Goal: Transaction & Acquisition: Purchase product/service

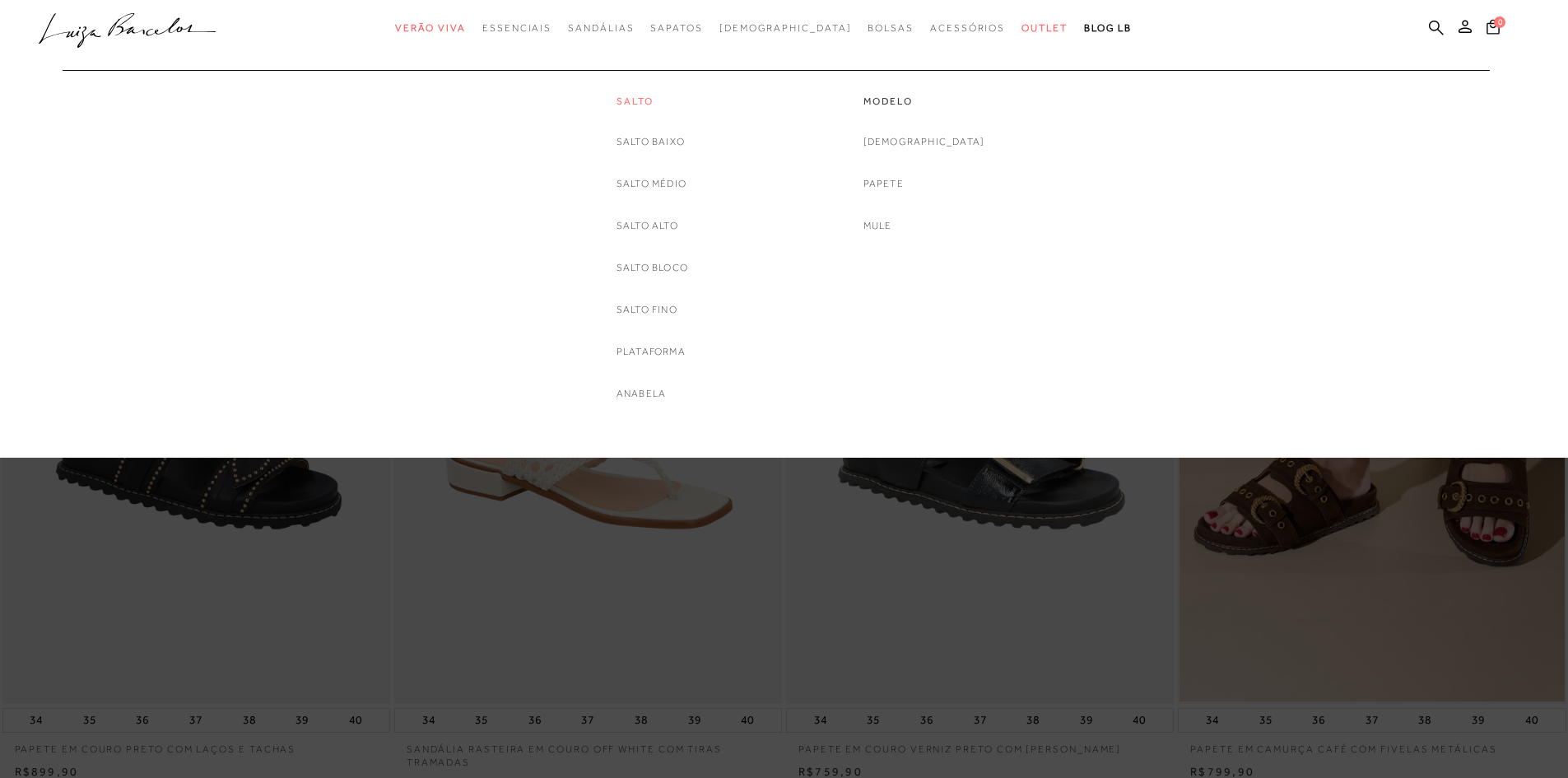
click at [624, 105] on link "Salto" at bounding box center [653, 101] width 72 height 14
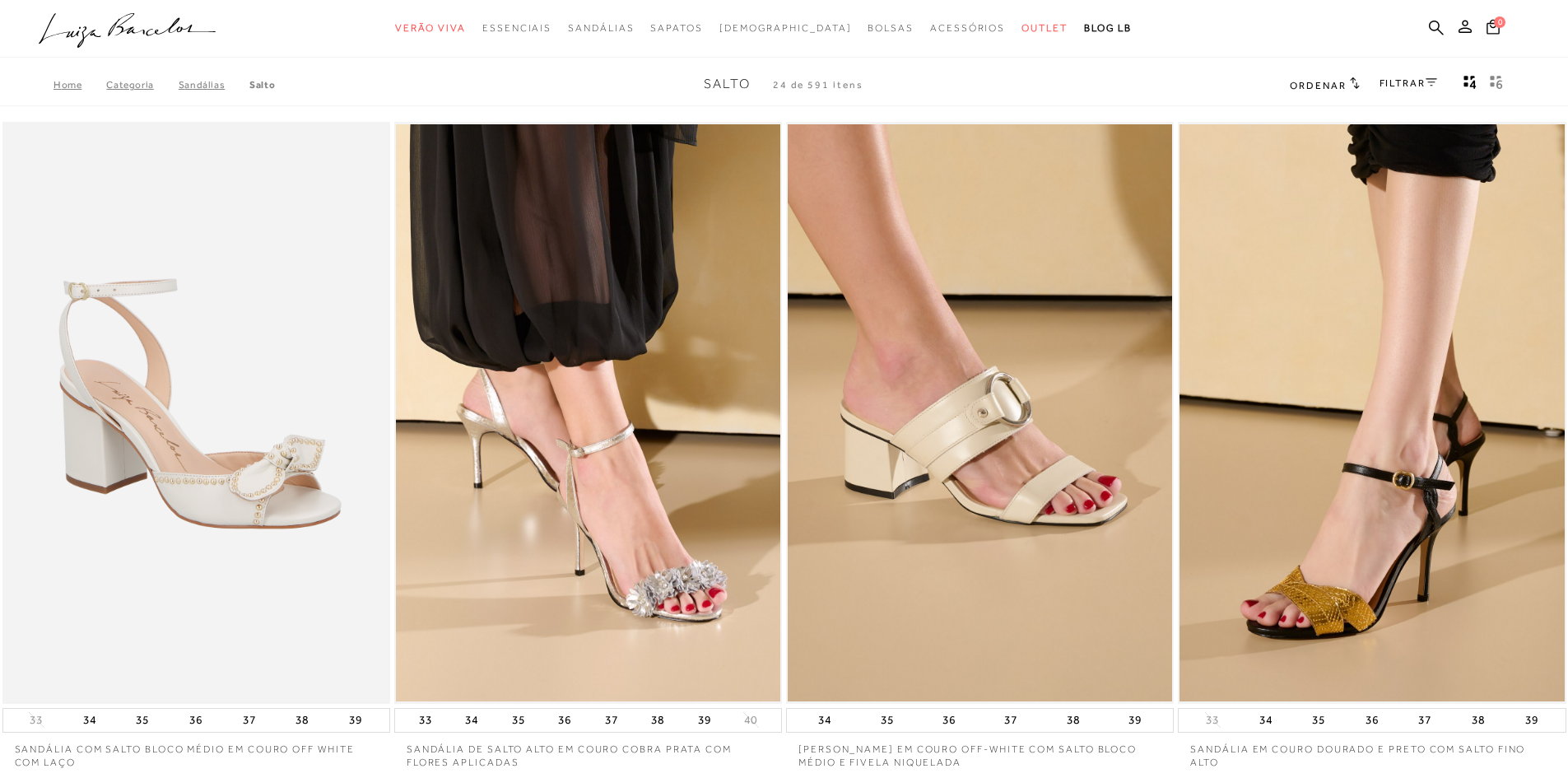
click at [1397, 81] on link "FILTRAR" at bounding box center [1408, 83] width 58 height 11
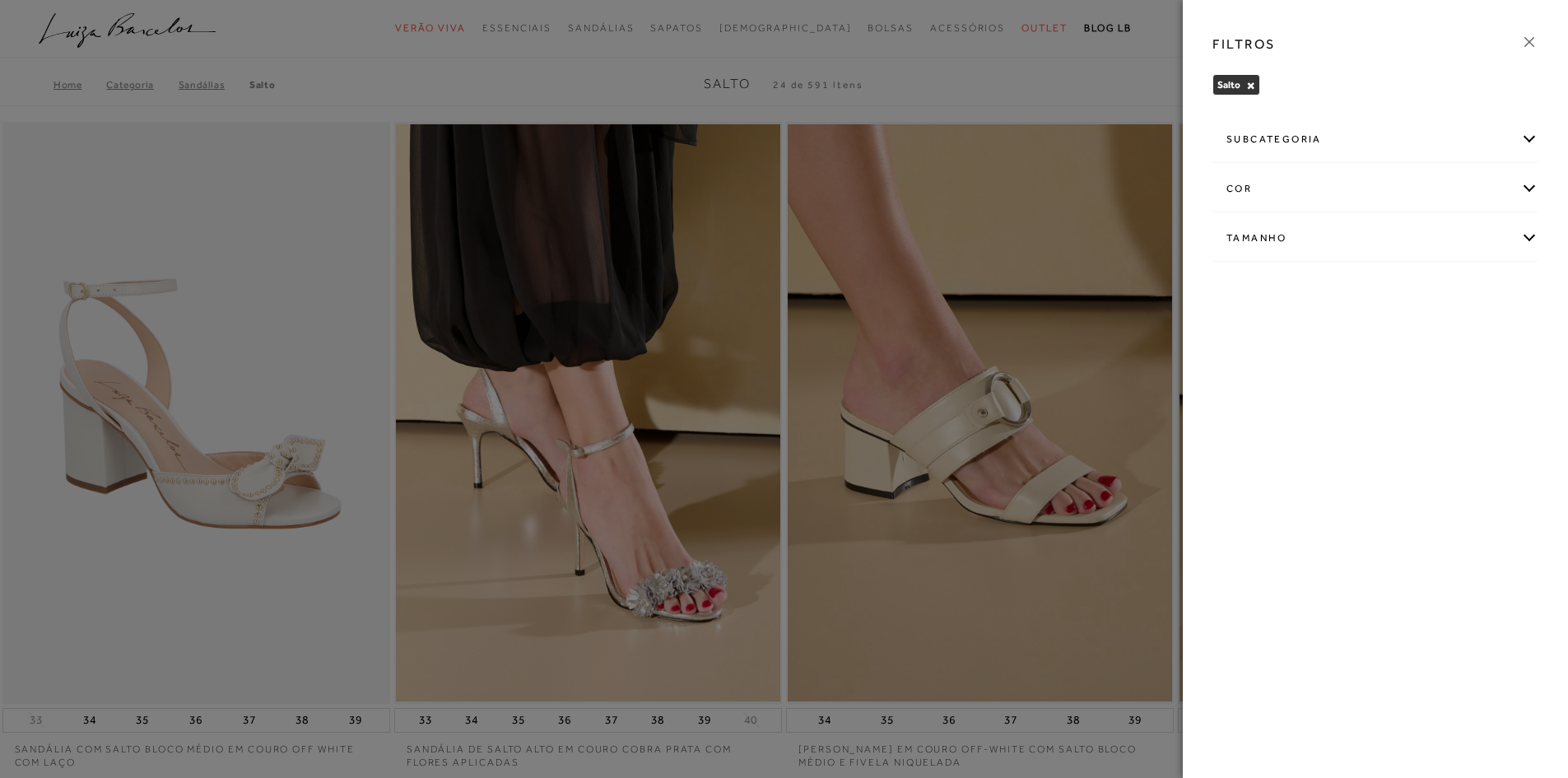
click at [1392, 196] on div "cor" at bounding box center [1375, 189] width 325 height 44
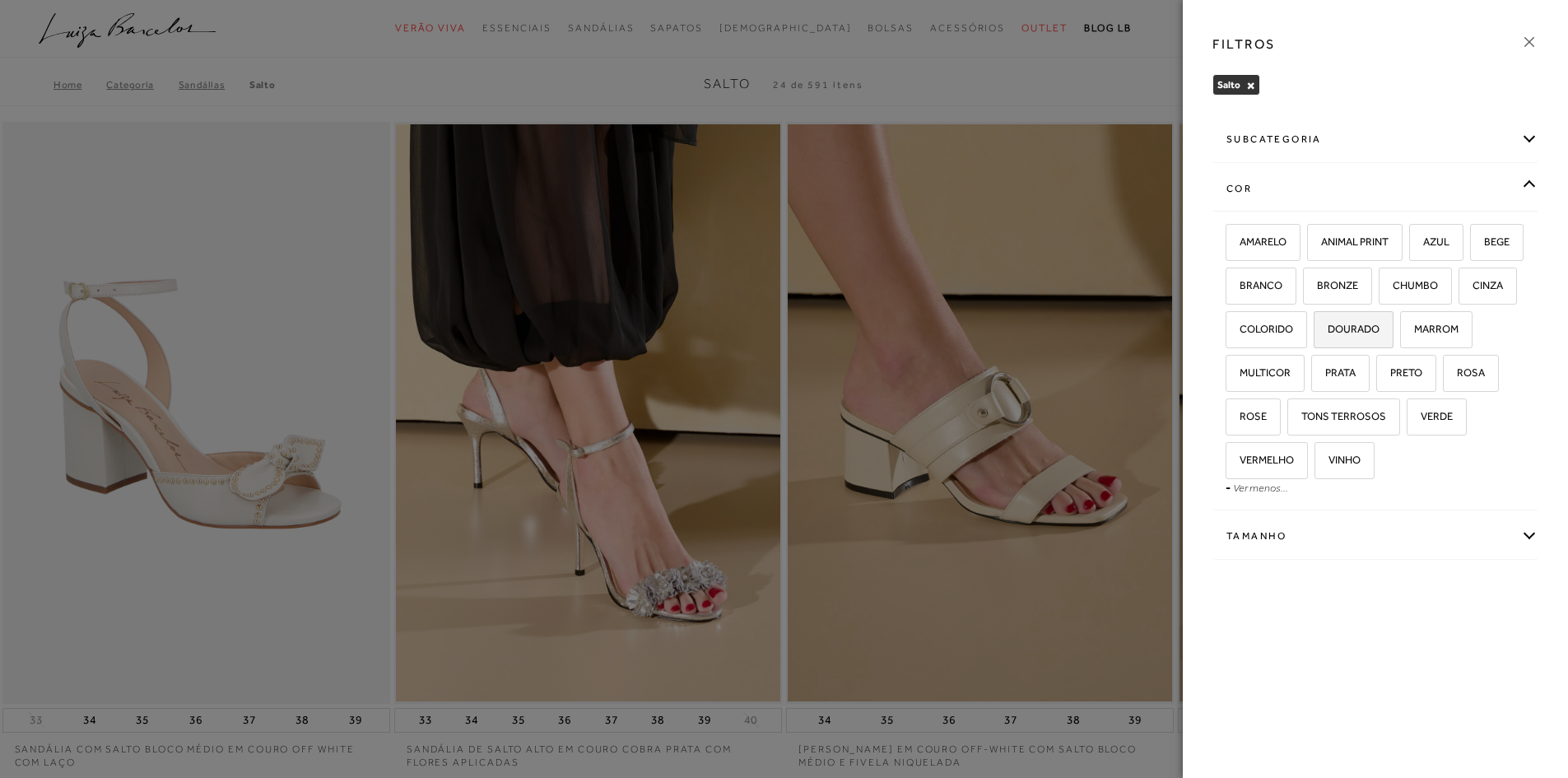
click at [1380, 330] on span "DOURADO" at bounding box center [1348, 328] width 64 height 12
click at [1328, 330] on input "DOURADO" at bounding box center [1319, 331] width 16 height 16
checkbox input "true"
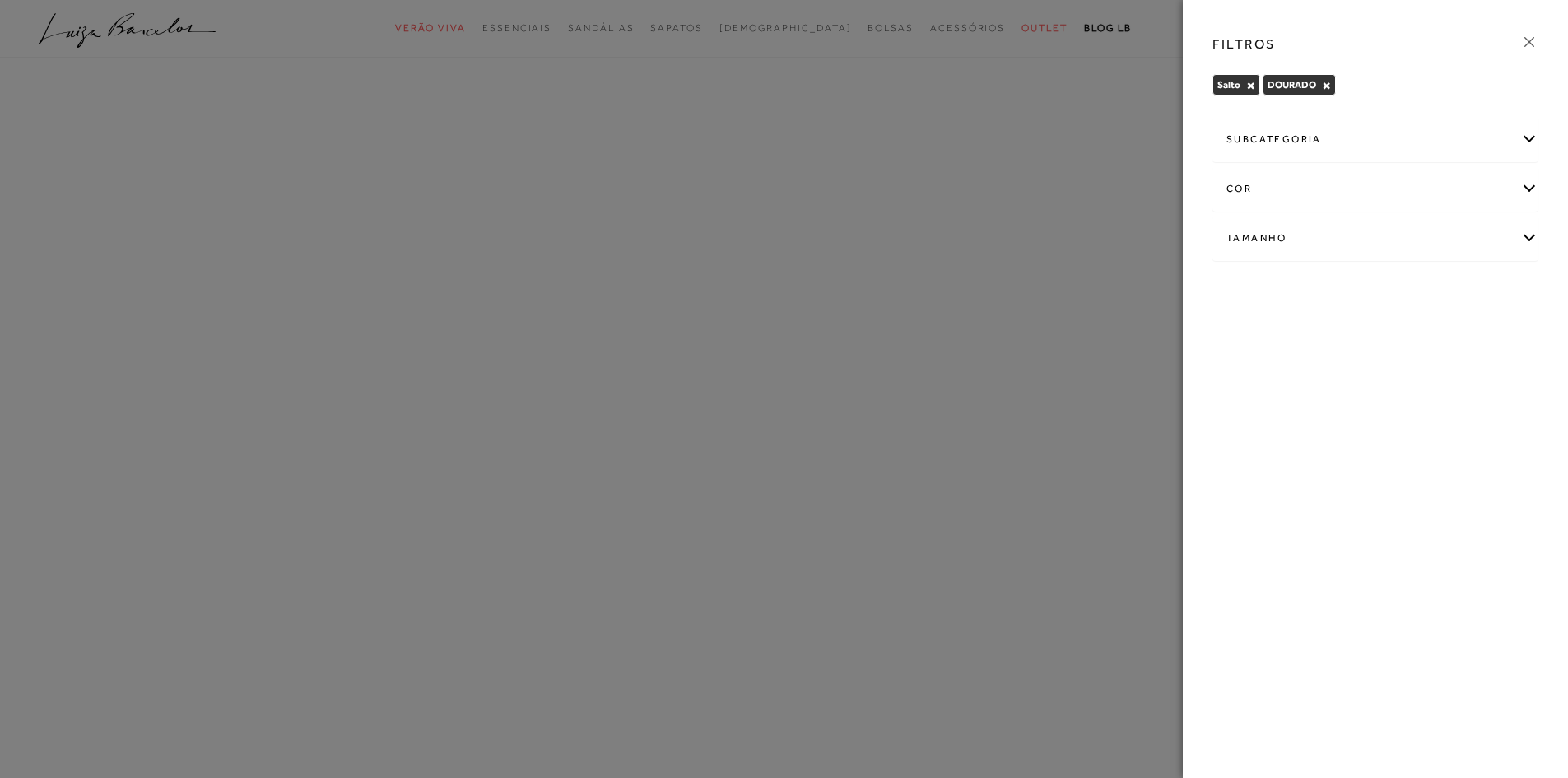
click at [1422, 186] on div "cor" at bounding box center [1375, 189] width 325 height 44
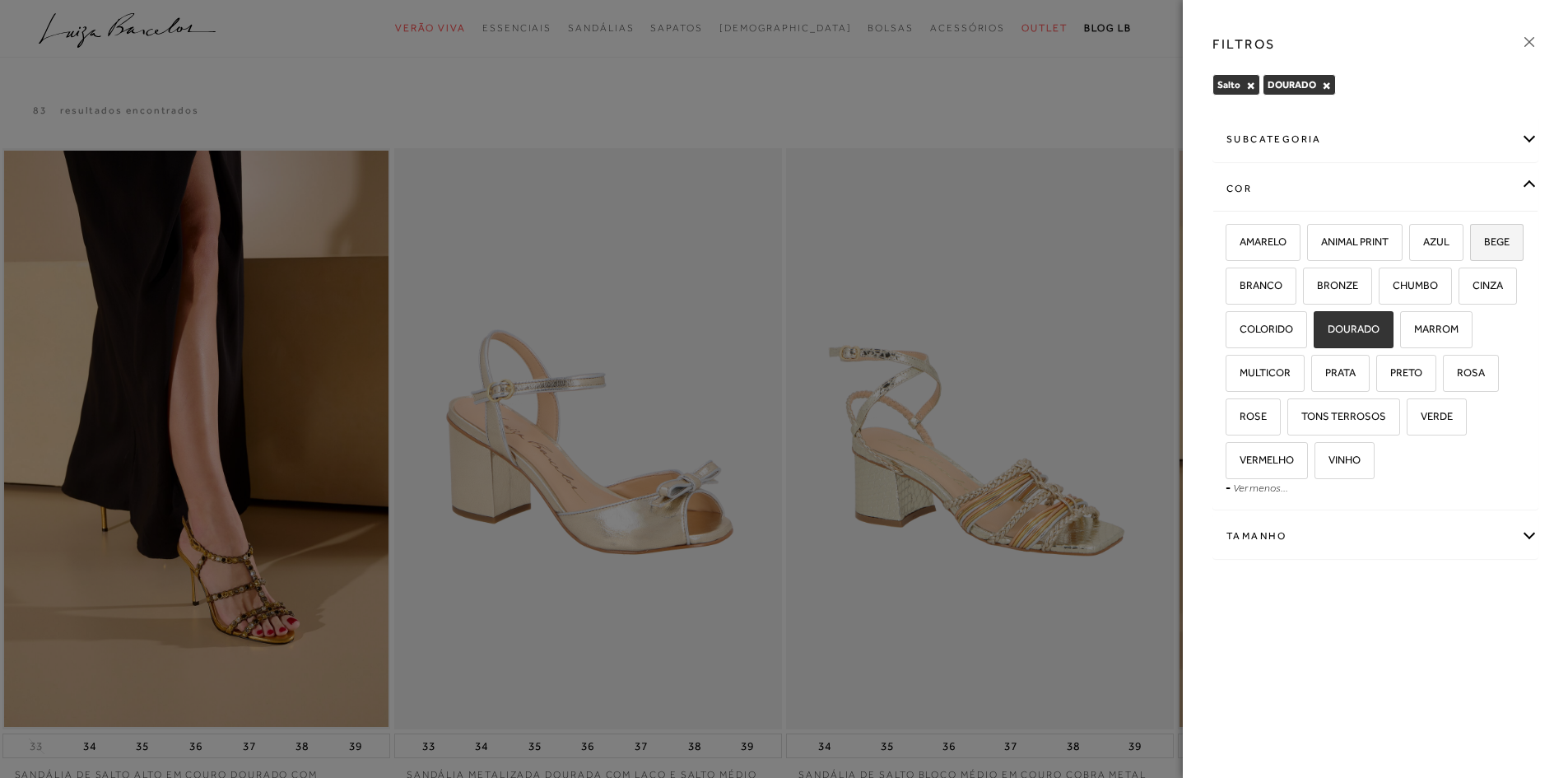
click at [1472, 248] on span "BEGE" at bounding box center [1491, 241] width 38 height 12
click at [1468, 253] on input "BEGE" at bounding box center [1475, 244] width 16 height 16
checkbox input "true"
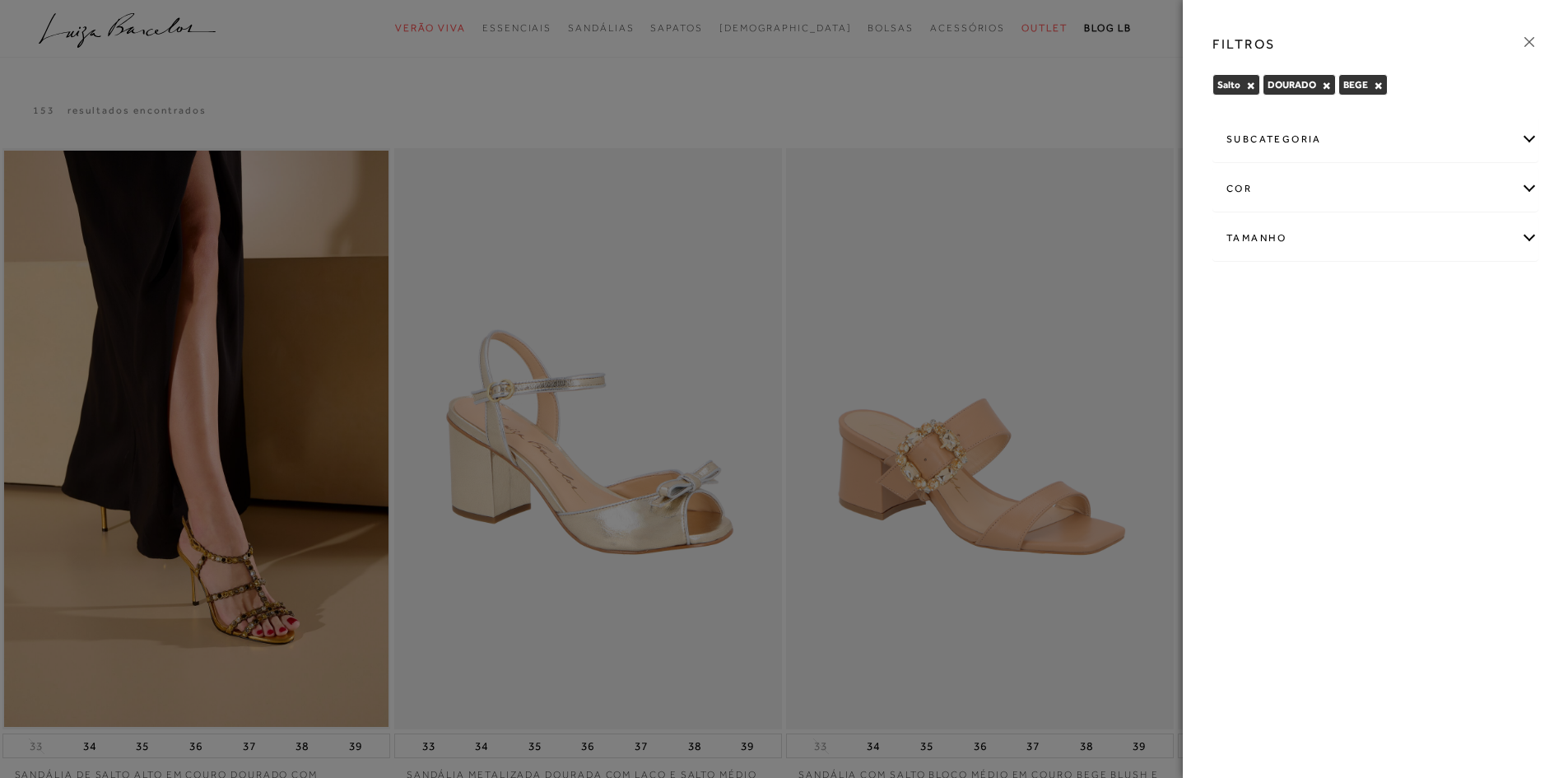
click at [1306, 197] on div "cor" at bounding box center [1375, 189] width 325 height 44
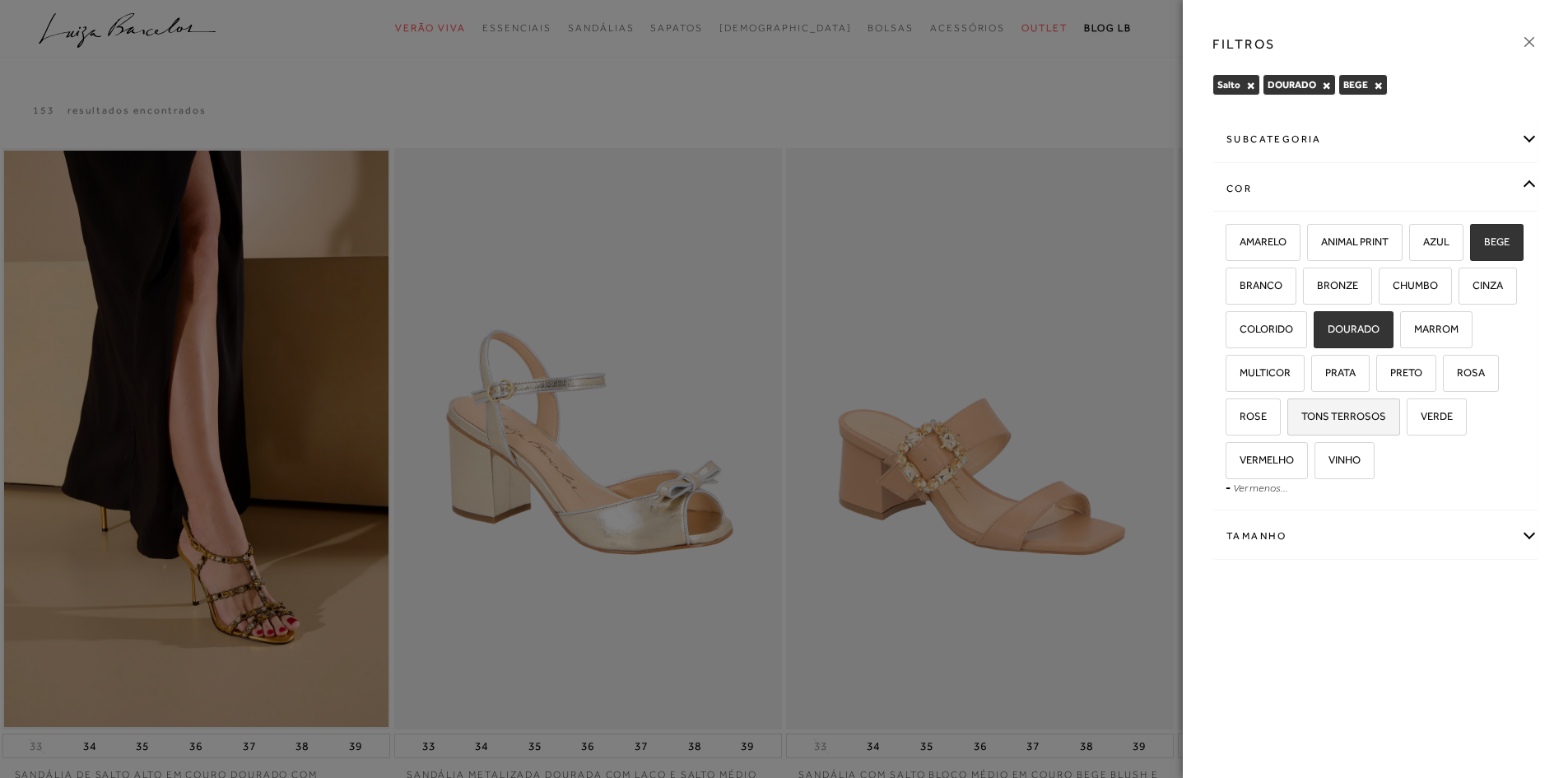
click at [1386, 414] on span "TONS TERROSOS" at bounding box center [1337, 416] width 97 height 12
click at [1302, 414] on input "TONS TERROSOS" at bounding box center [1293, 418] width 16 height 16
checkbox input "true"
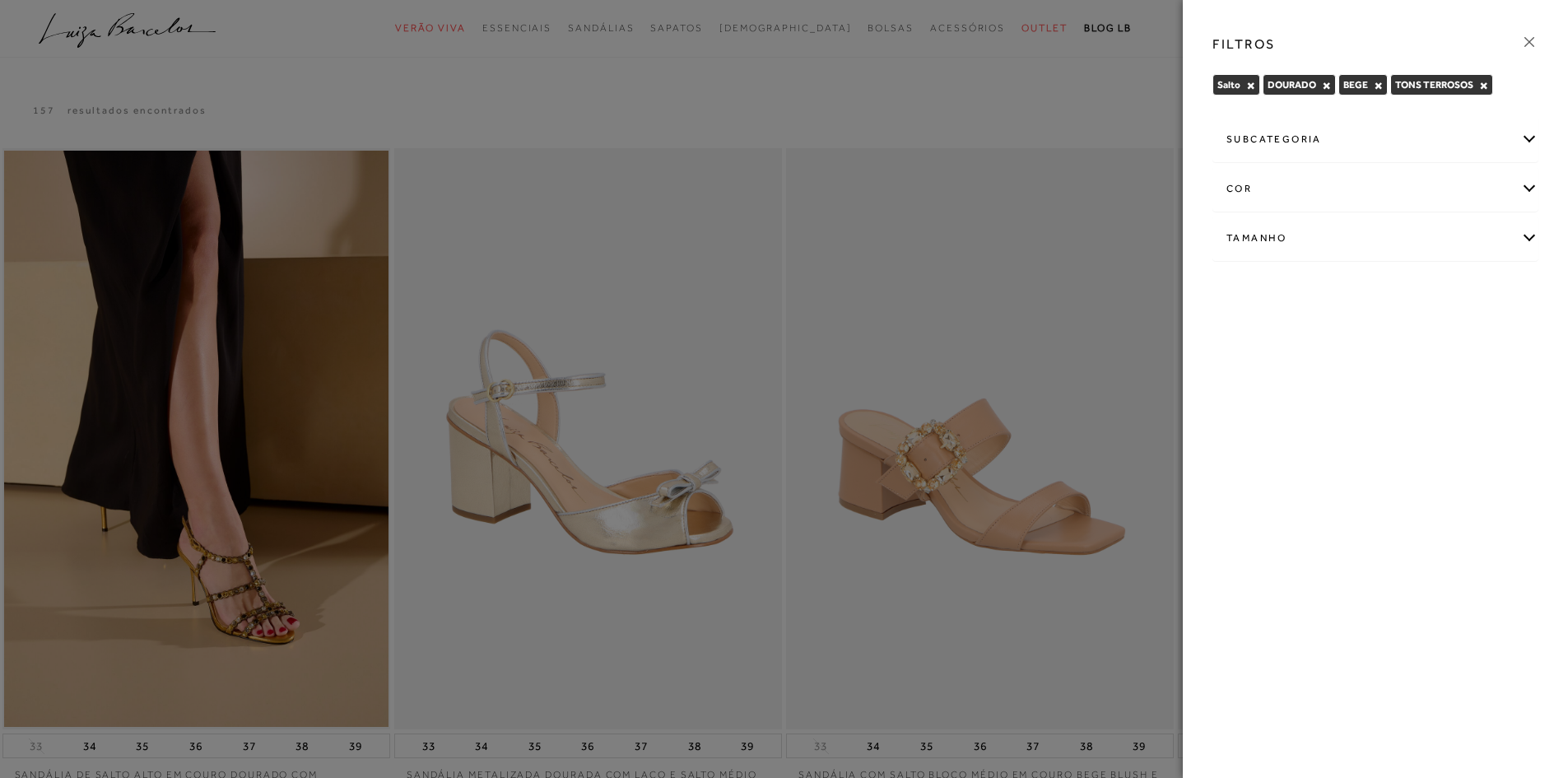
click at [1503, 239] on div "Tamanho" at bounding box center [1375, 239] width 325 height 44
click at [1324, 289] on span "35" at bounding box center [1331, 291] width 24 height 12
click at [1324, 289] on input "35" at bounding box center [1323, 293] width 16 height 16
checkbox input "true"
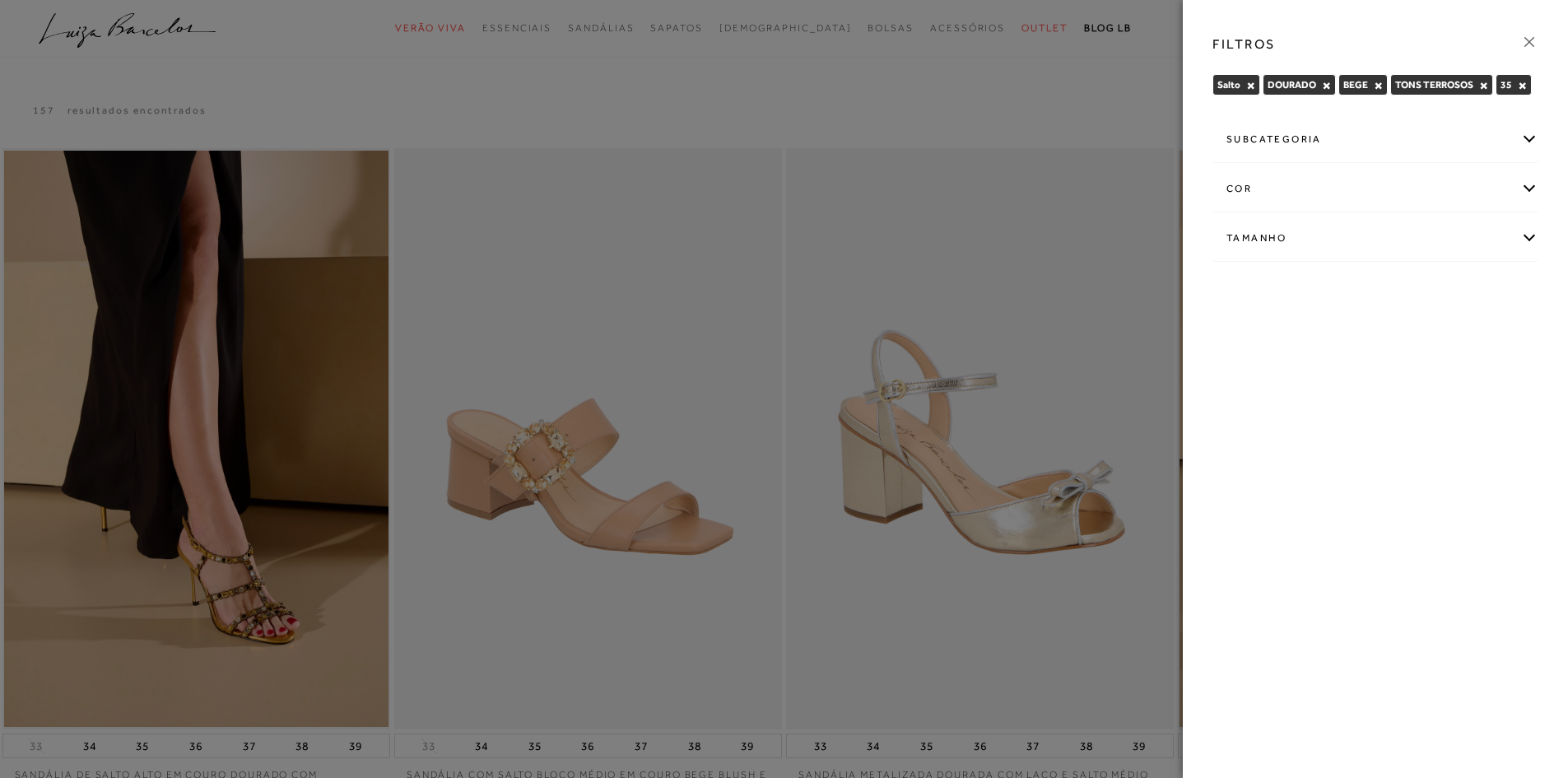
click at [1528, 42] on icon at bounding box center [1529, 42] width 18 height 18
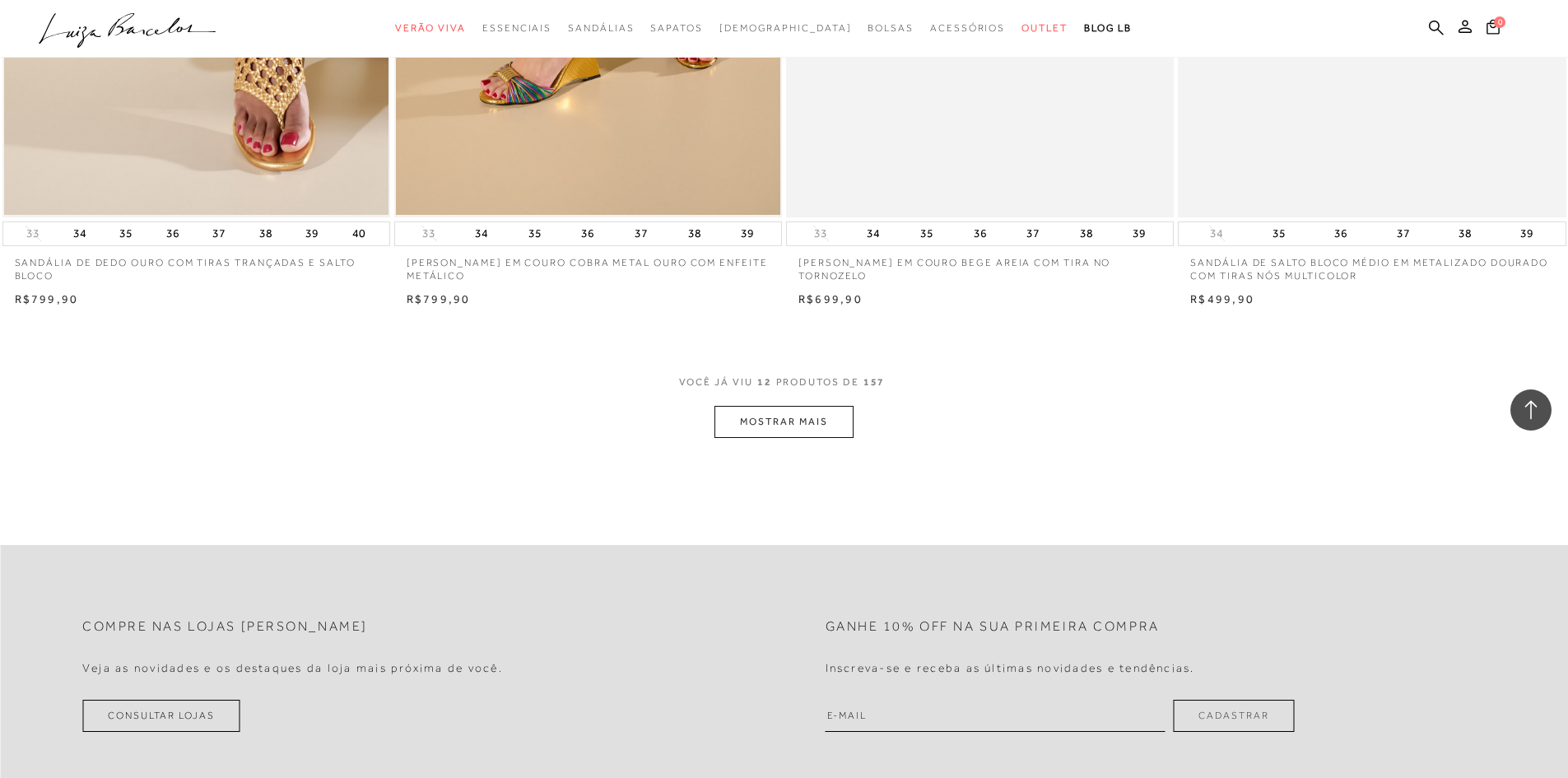
scroll to position [1894, 0]
click at [798, 425] on button "MOSTRAR MAIS" at bounding box center [784, 419] width 138 height 32
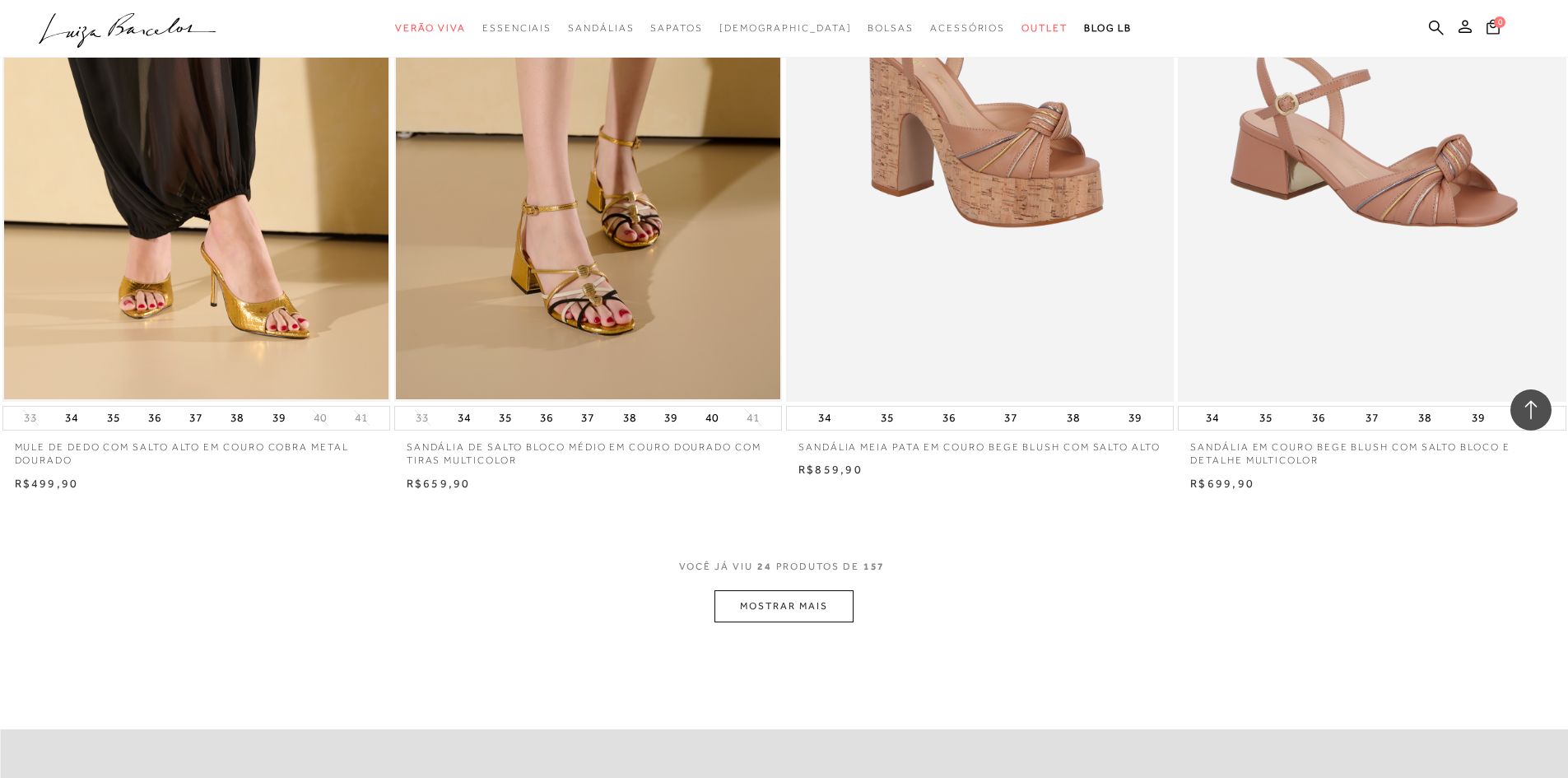
scroll to position [3870, 0]
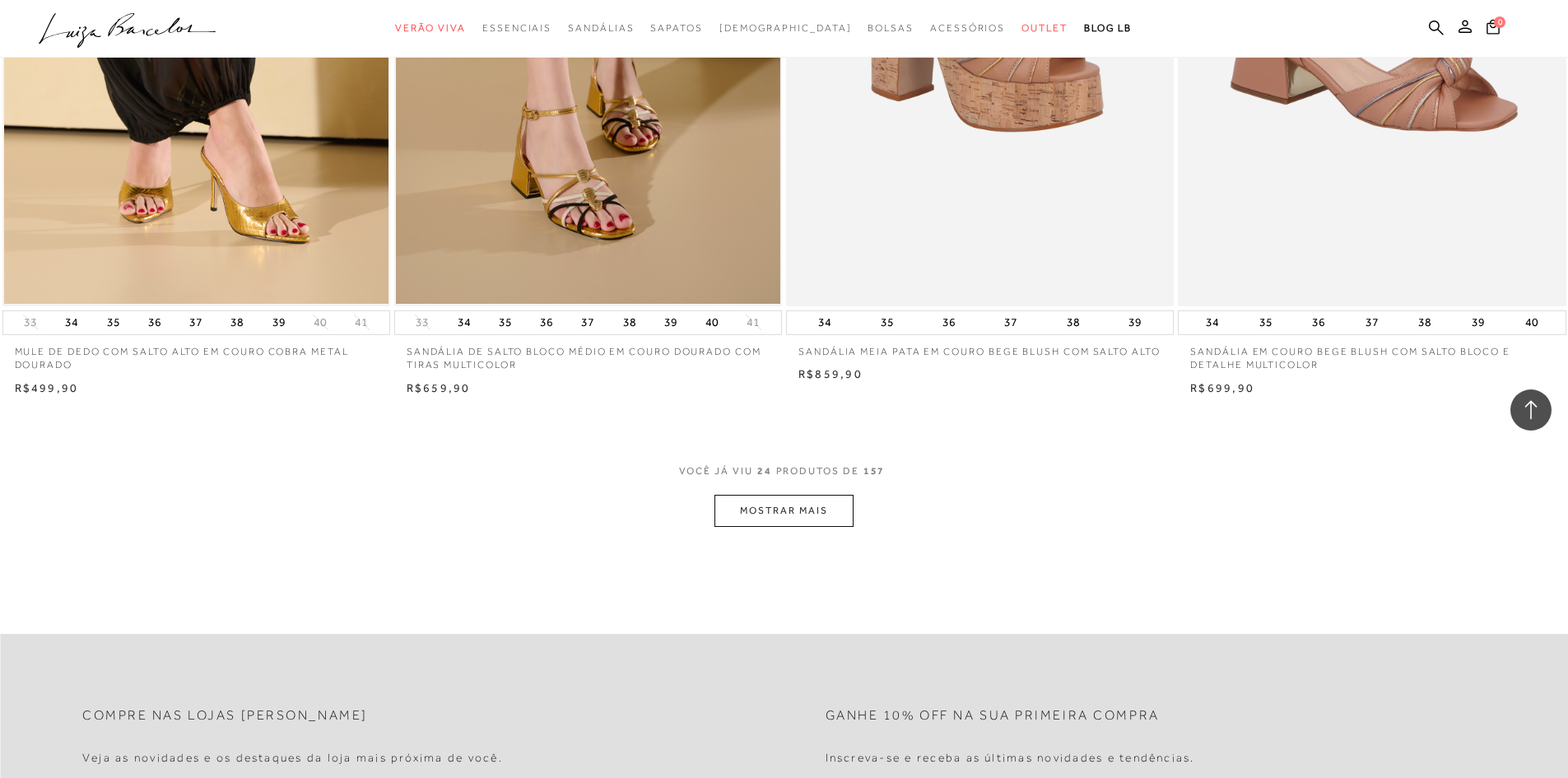
click at [783, 517] on button "MOSTRAR MAIS" at bounding box center [784, 511] width 138 height 32
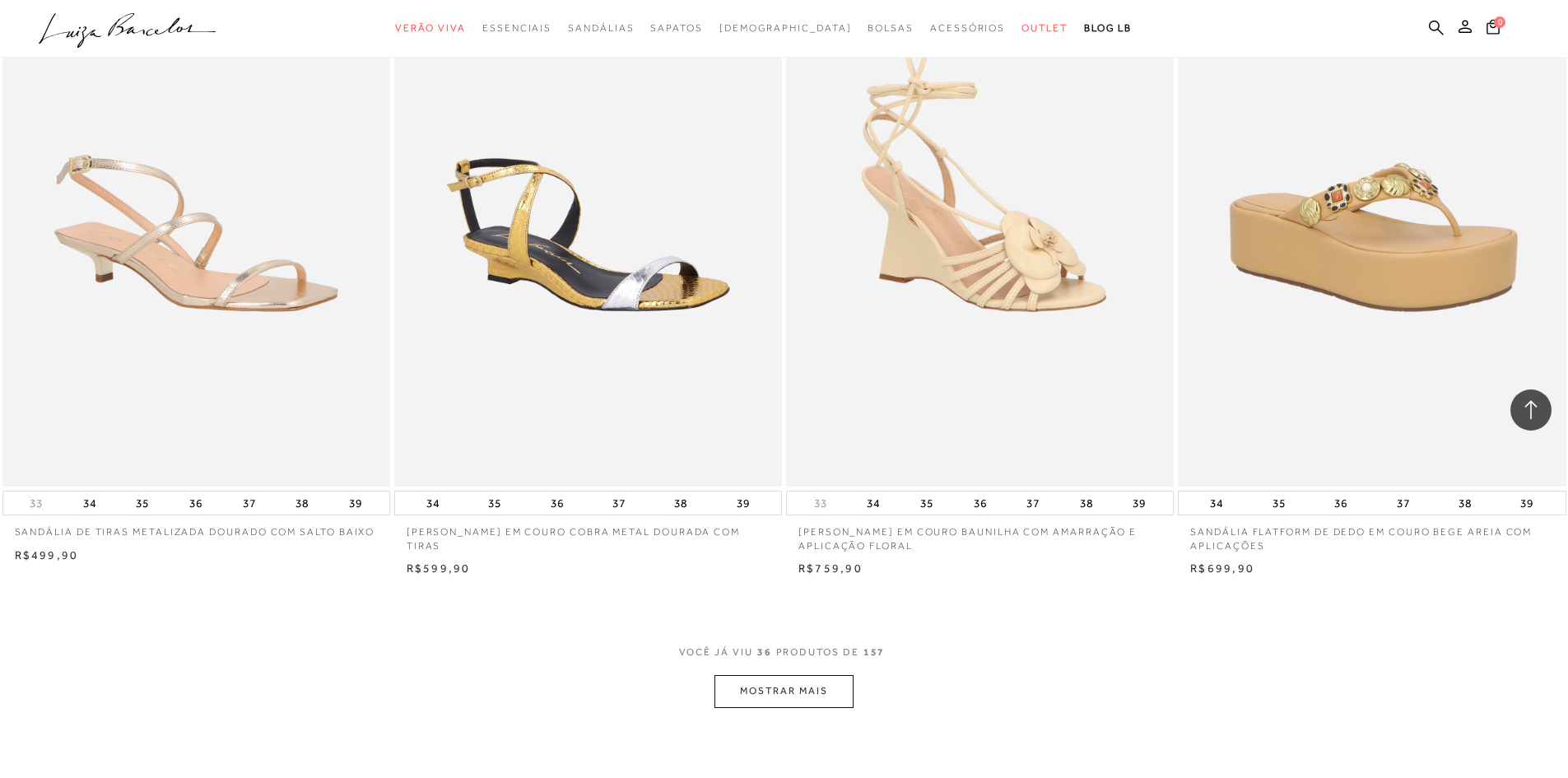
scroll to position [5846, 0]
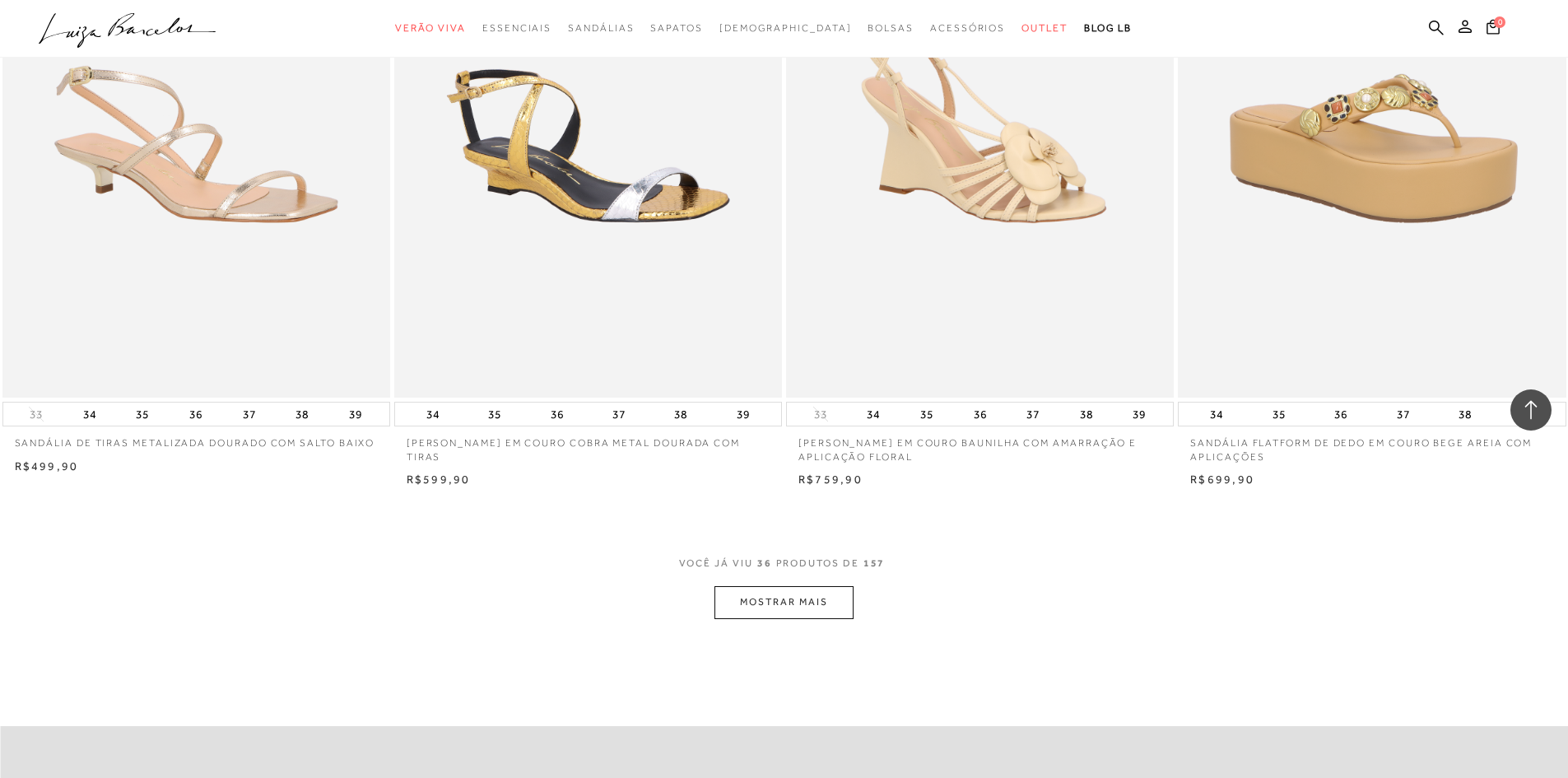
click at [783, 599] on button "MOSTRAR MAIS" at bounding box center [784, 602] width 138 height 32
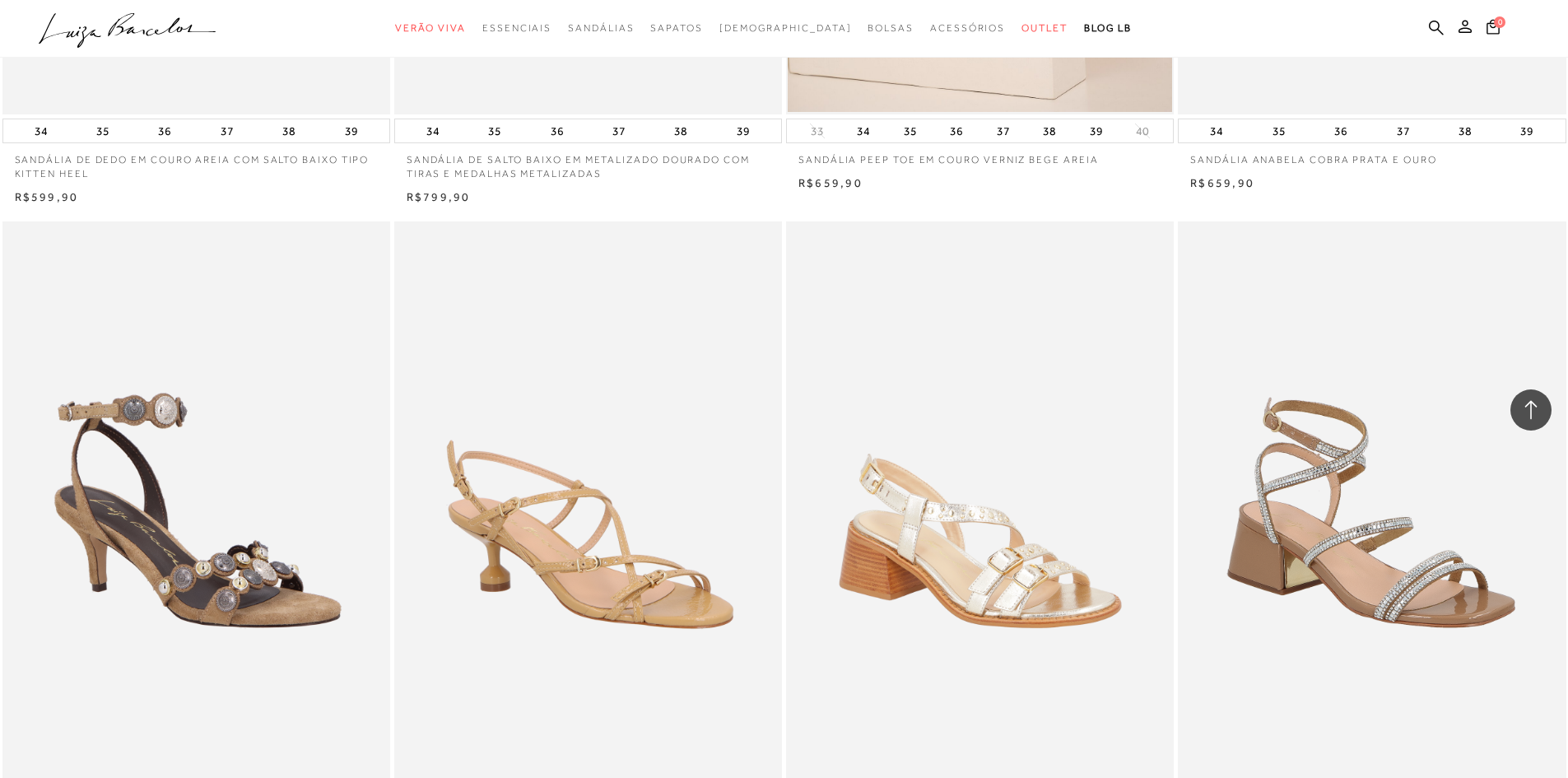
scroll to position [7740, 0]
